Goal: Task Accomplishment & Management: Manage account settings

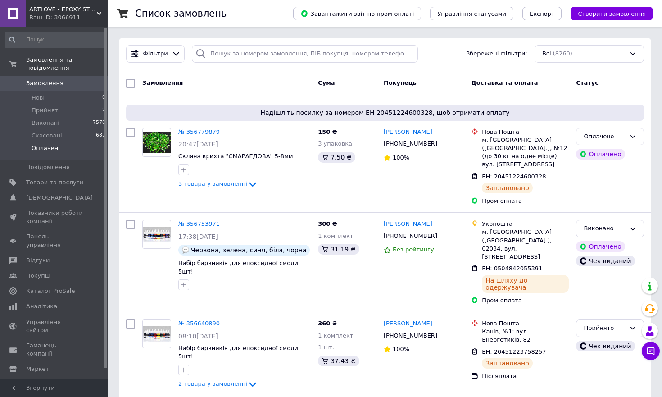
click at [59, 151] on li "Оплачені 1" at bounding box center [55, 150] width 111 height 17
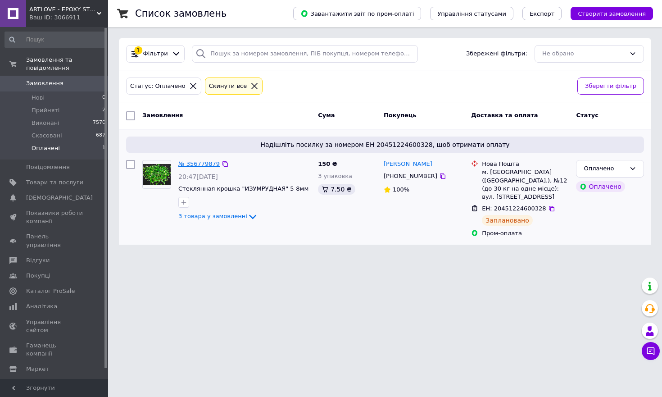
click at [201, 165] on link "№ 356779879" at bounding box center [198, 163] width 41 height 7
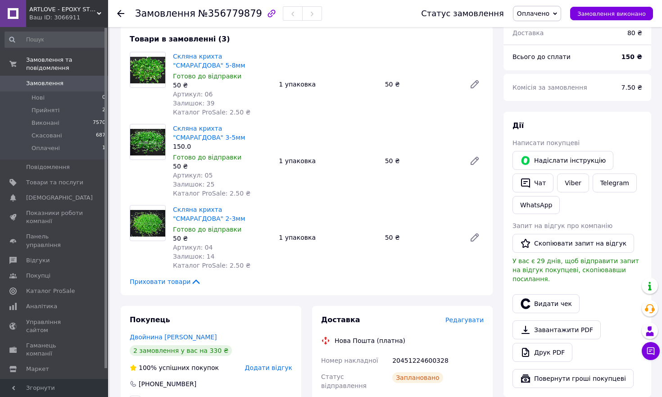
scroll to position [74, 0]
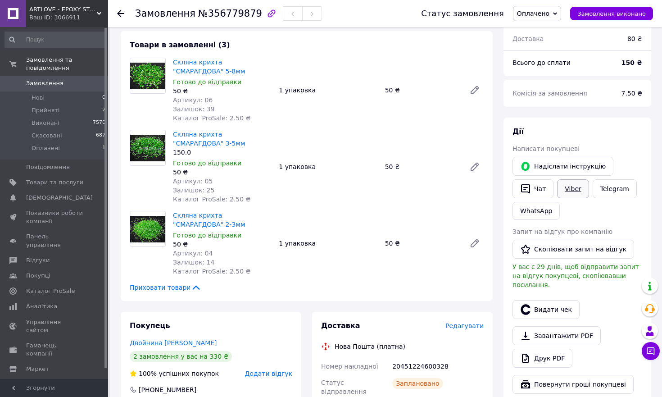
click at [573, 187] on link "Viber" at bounding box center [573, 188] width 32 height 19
click at [233, 13] on span "№356779879" at bounding box center [230, 13] width 64 height 11
copy span "356779879"
click at [410, 364] on div "20451224600328" at bounding box center [437, 366] width 95 height 16
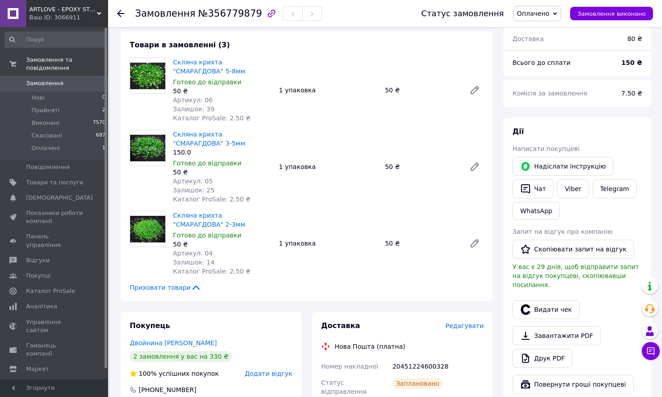
click at [410, 364] on div "20451224600328" at bounding box center [437, 366] width 95 height 16
copy div "20451224600328"
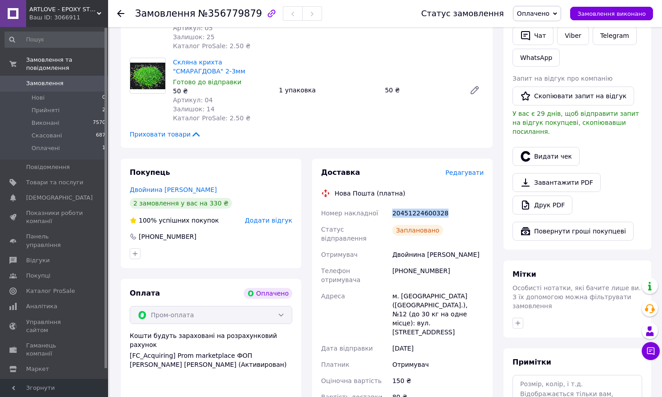
scroll to position [194, 0]
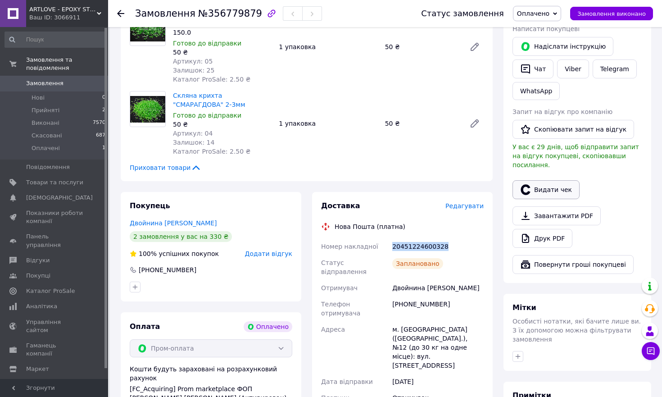
click at [558, 181] on button "Видати чек" at bounding box center [545, 189] width 67 height 19
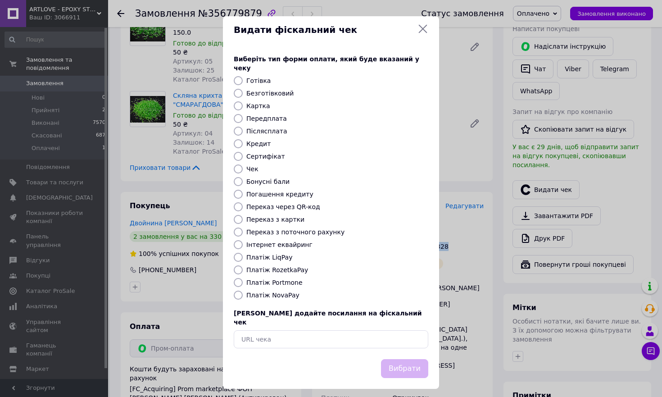
click at [297, 266] on label "Платіж RozetkaPay" at bounding box center [277, 269] width 62 height 7
click at [243, 266] on input "Платіж RozetkaPay" at bounding box center [238, 269] width 9 height 9
radio input "true"
click at [406, 359] on button "Вибрати" at bounding box center [404, 368] width 47 height 19
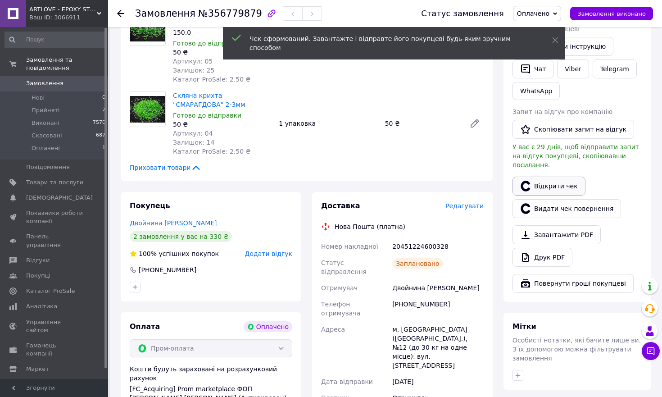
click at [546, 176] on link "Відкрити чек" at bounding box center [548, 185] width 73 height 19
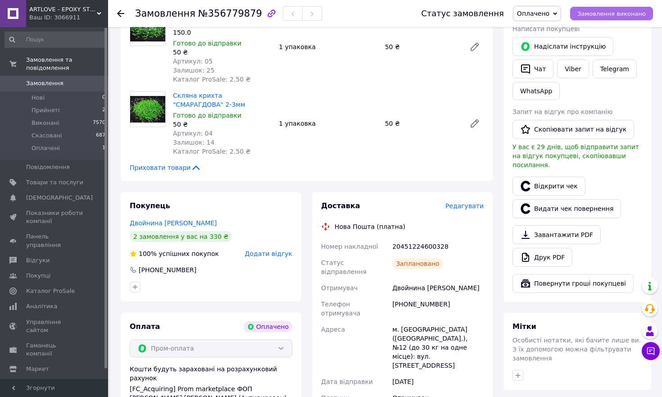
click at [591, 14] on span "Замовлення виконано" at bounding box center [611, 13] width 68 height 7
click at [52, 112] on span "Прийняті" at bounding box center [46, 110] width 28 height 8
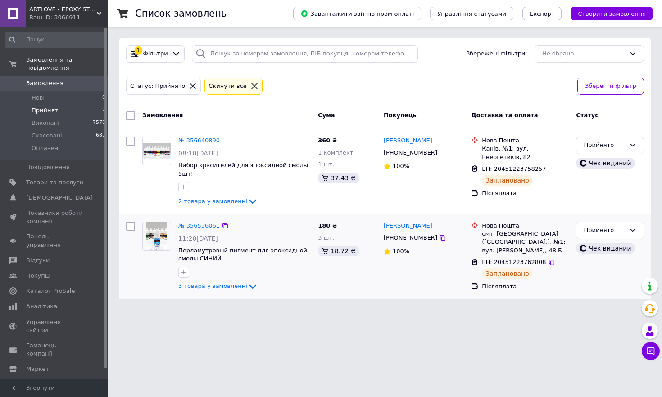
click at [198, 222] on link "№ 356536061" at bounding box center [198, 225] width 41 height 7
click at [207, 141] on link "№ 356640890" at bounding box center [198, 140] width 41 height 7
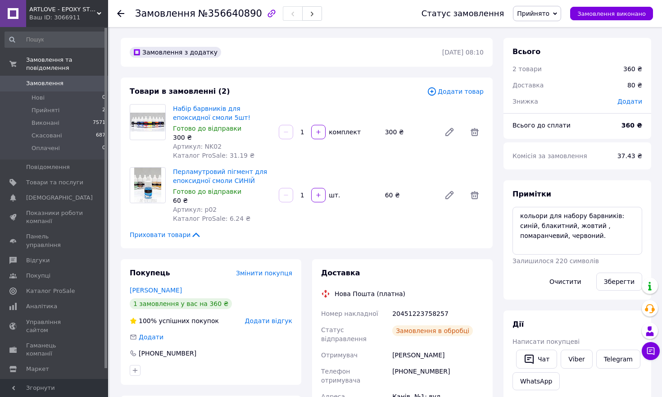
scroll to position [2, 0]
